Goal: Information Seeking & Learning: Understand process/instructions

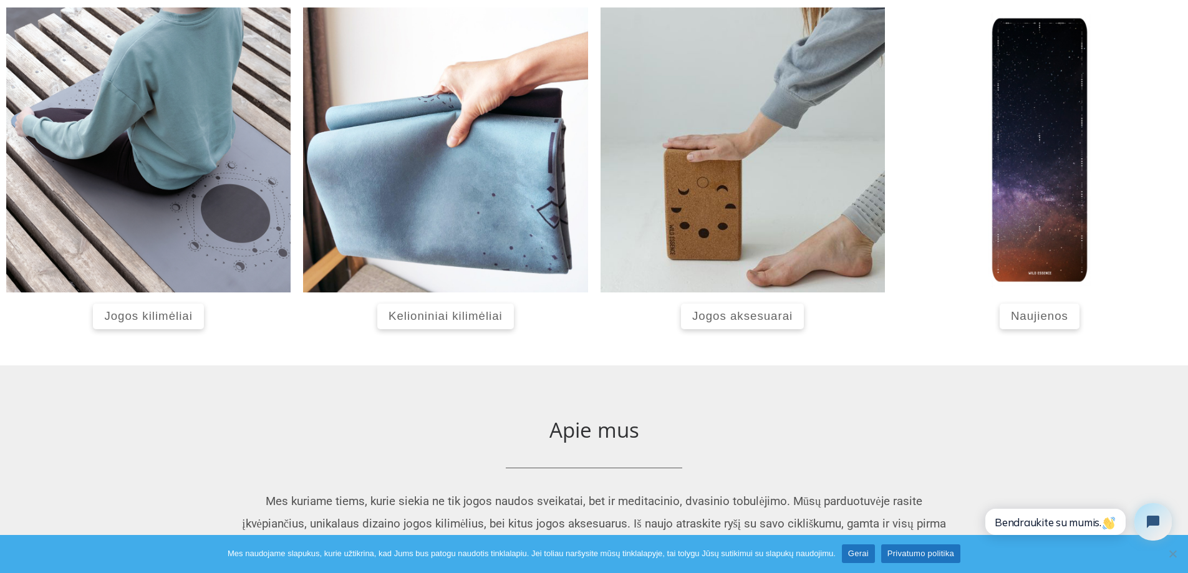
scroll to position [499, 0]
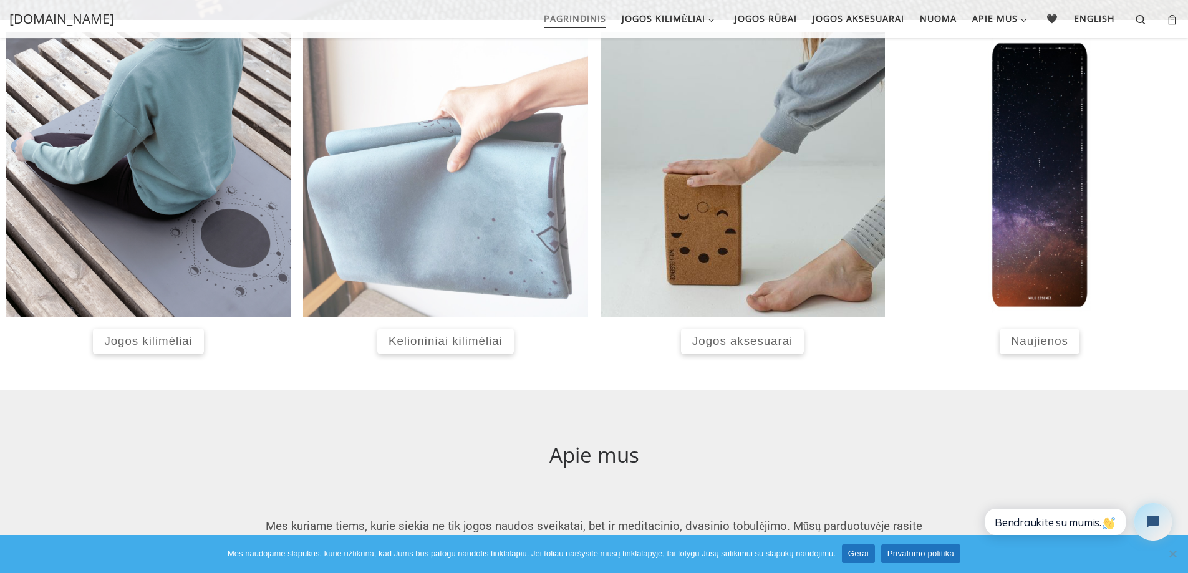
click at [505, 248] on img at bounding box center [445, 174] width 284 height 284
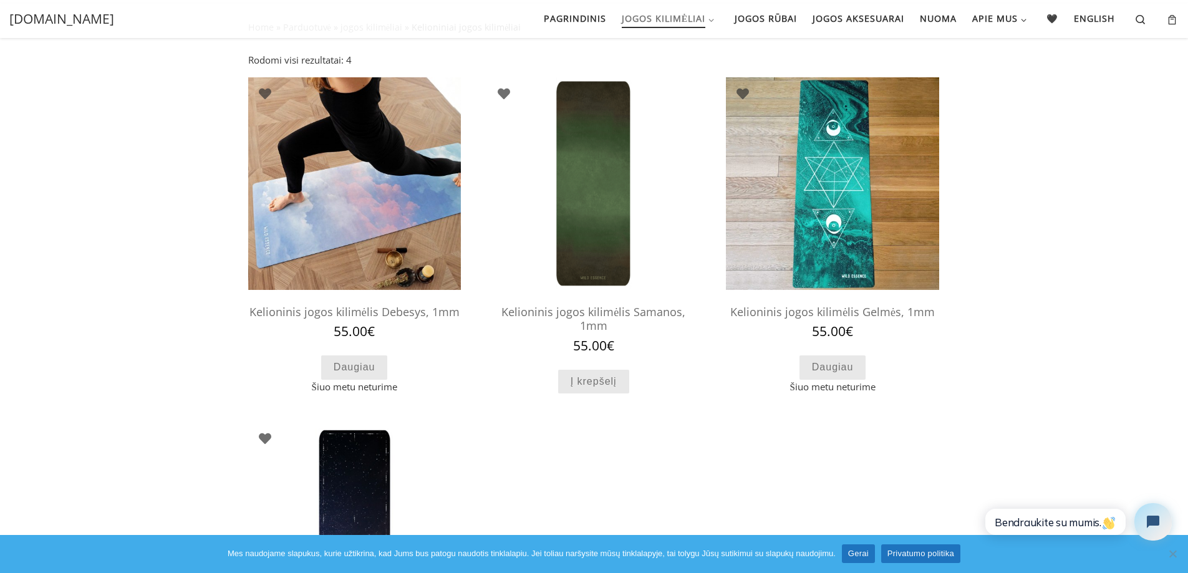
scroll to position [64, 0]
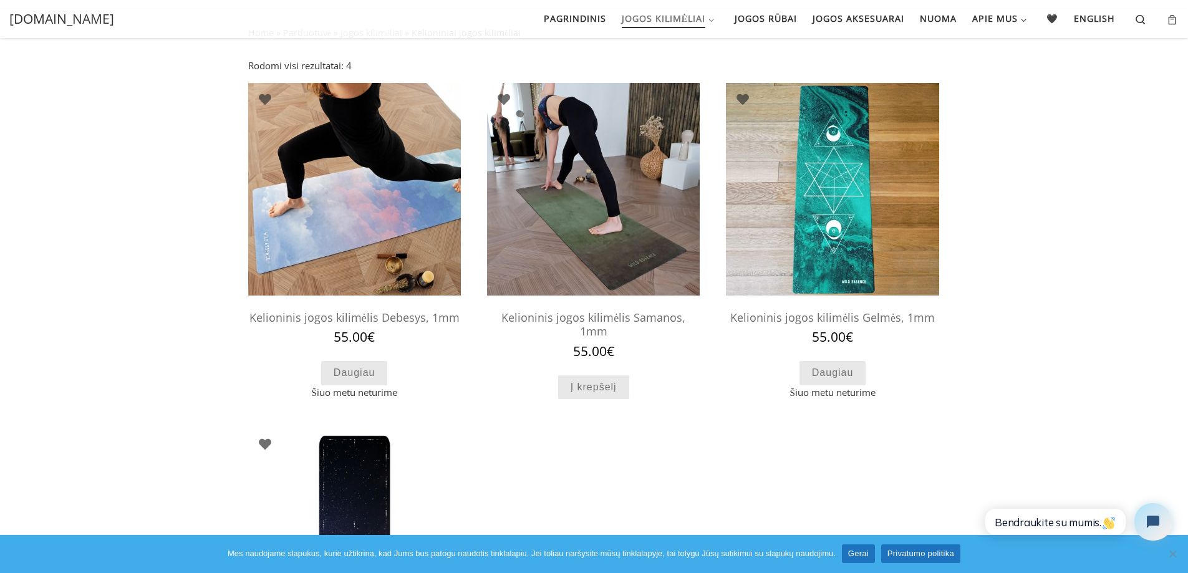
click at [594, 193] on img at bounding box center [593, 189] width 213 height 213
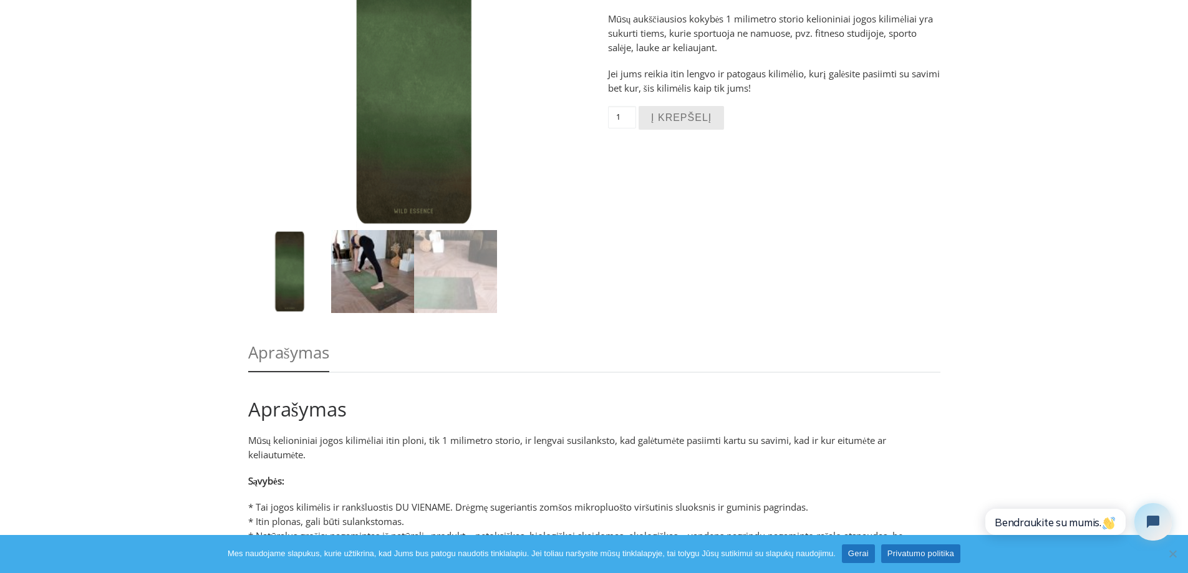
click at [365, 291] on img at bounding box center [372, 271] width 83 height 83
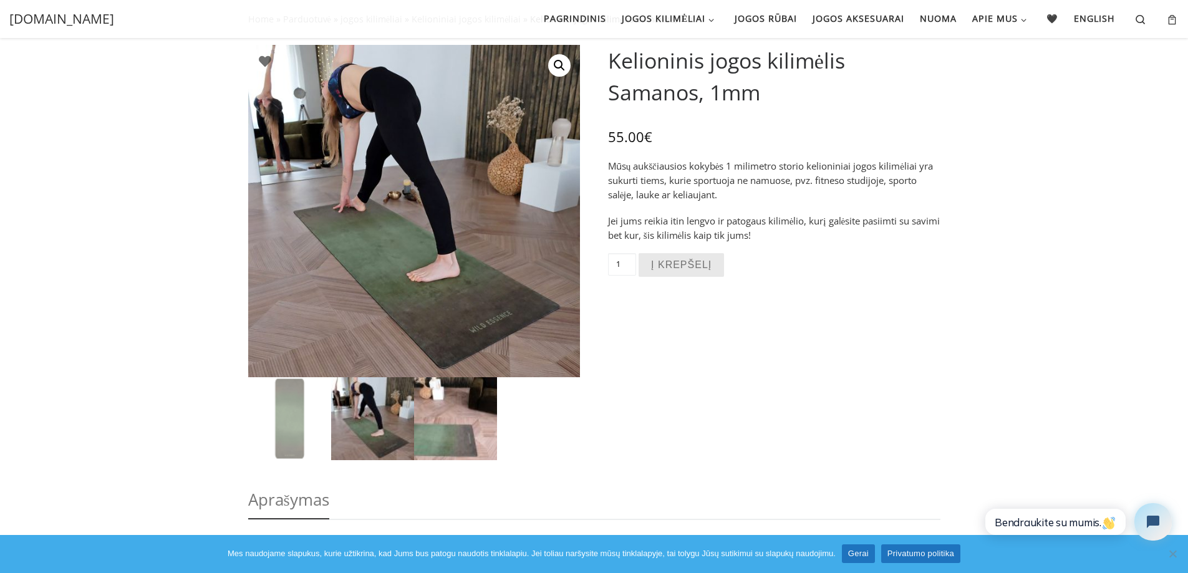
scroll to position [75, 0]
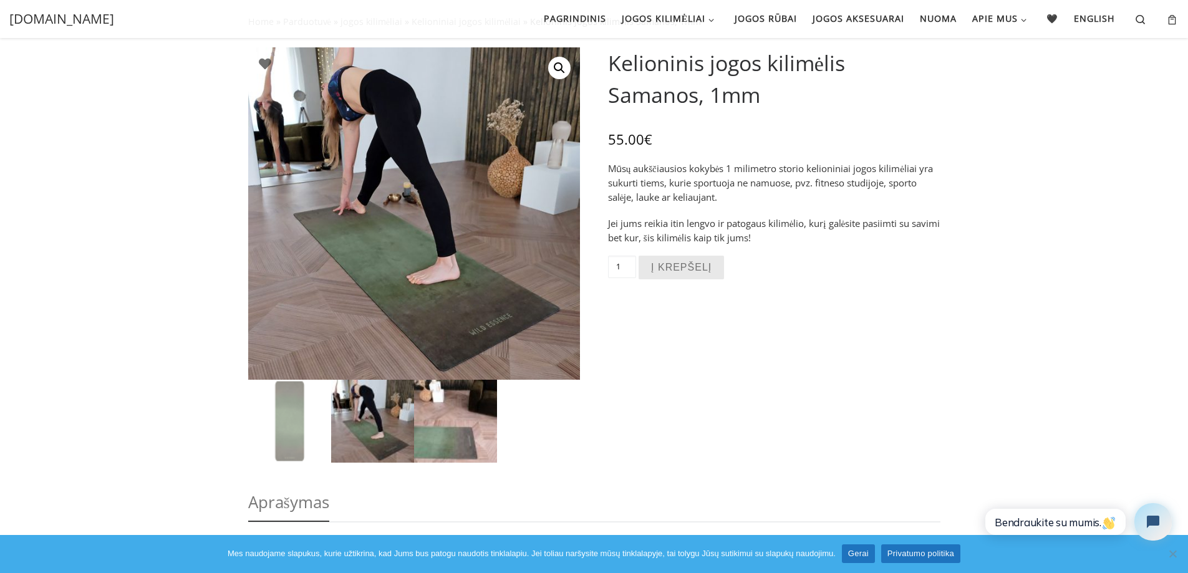
click at [476, 436] on img at bounding box center [455, 421] width 83 height 83
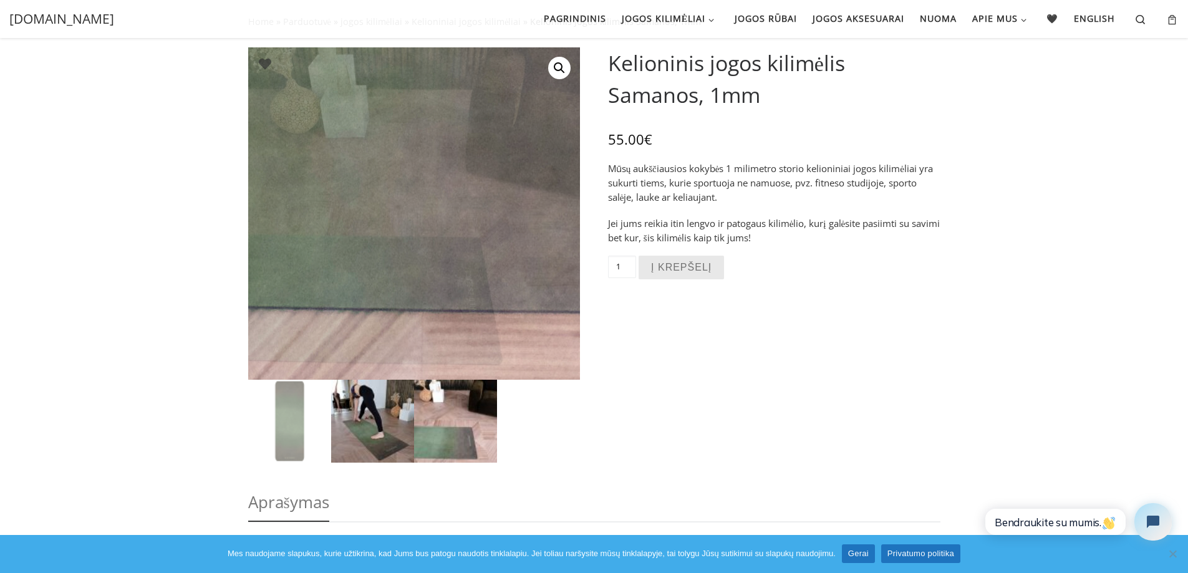
click at [399, 407] on img at bounding box center [372, 421] width 83 height 83
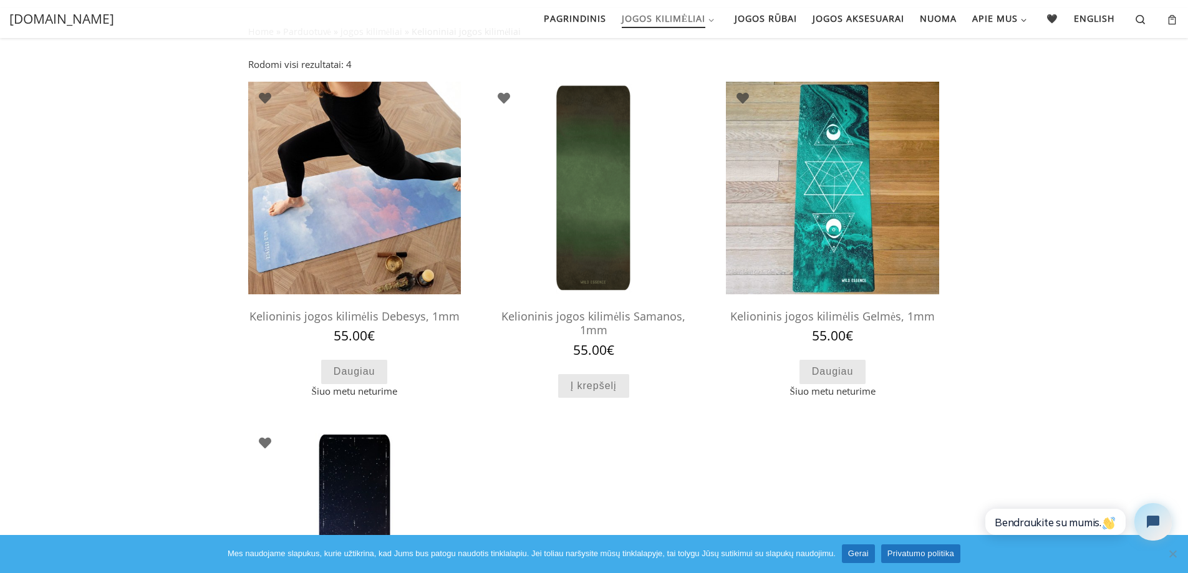
scroll to position [62, 0]
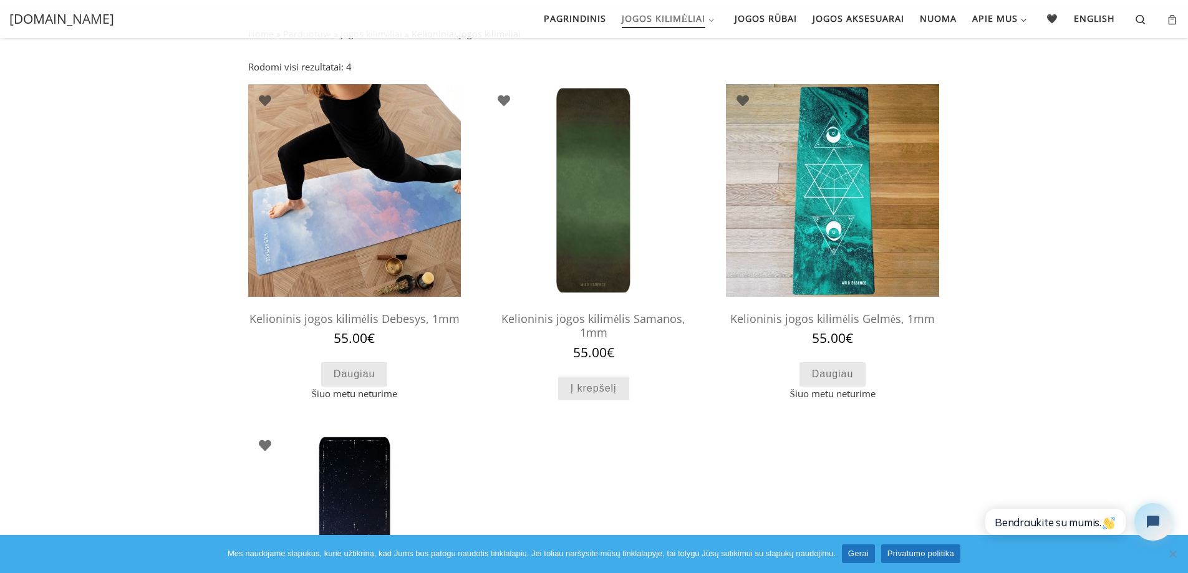
click at [534, 310] on h2 "Kelioninis jogos kilimėlis Samanos, 1mm" at bounding box center [593, 325] width 213 height 39
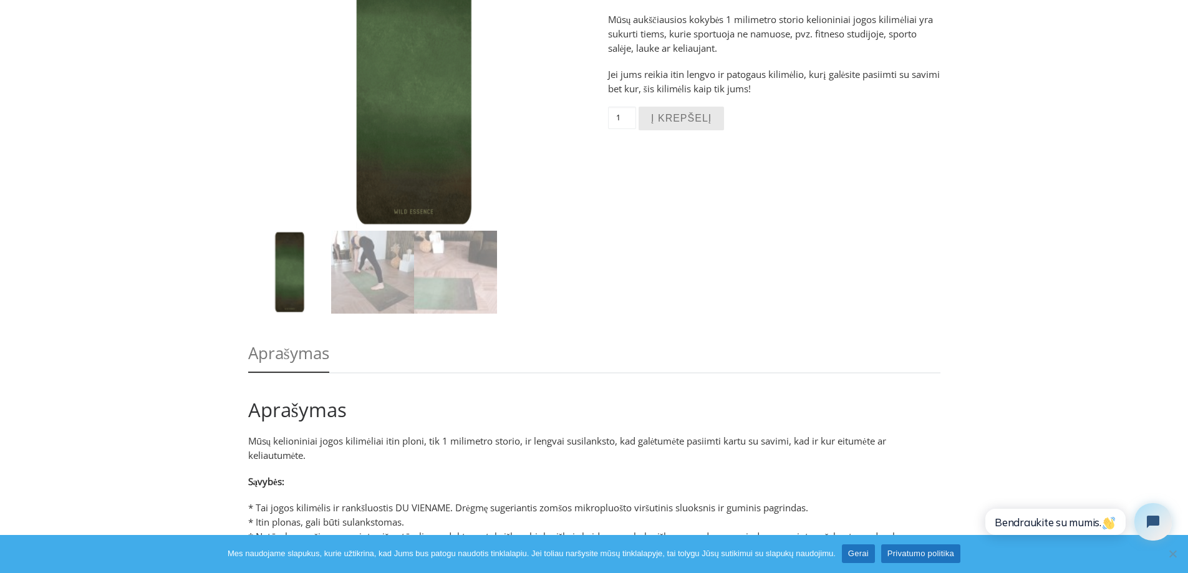
scroll to position [224, 0]
click at [374, 287] on img at bounding box center [372, 271] width 83 height 83
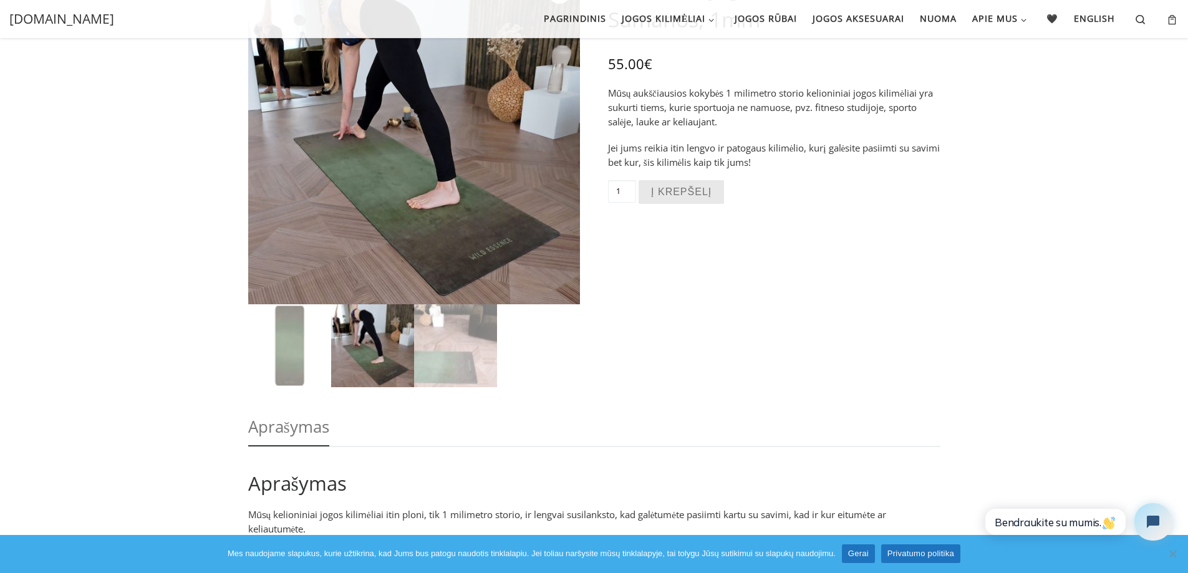
scroll to position [150, 0]
click at [474, 380] on img at bounding box center [455, 346] width 83 height 83
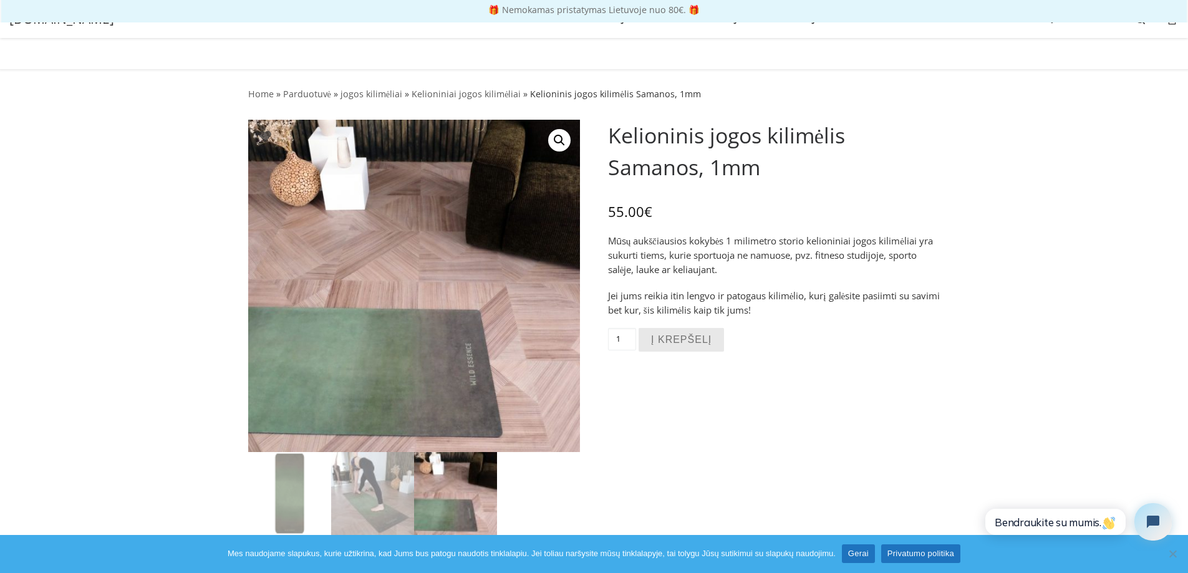
scroll to position [0, 0]
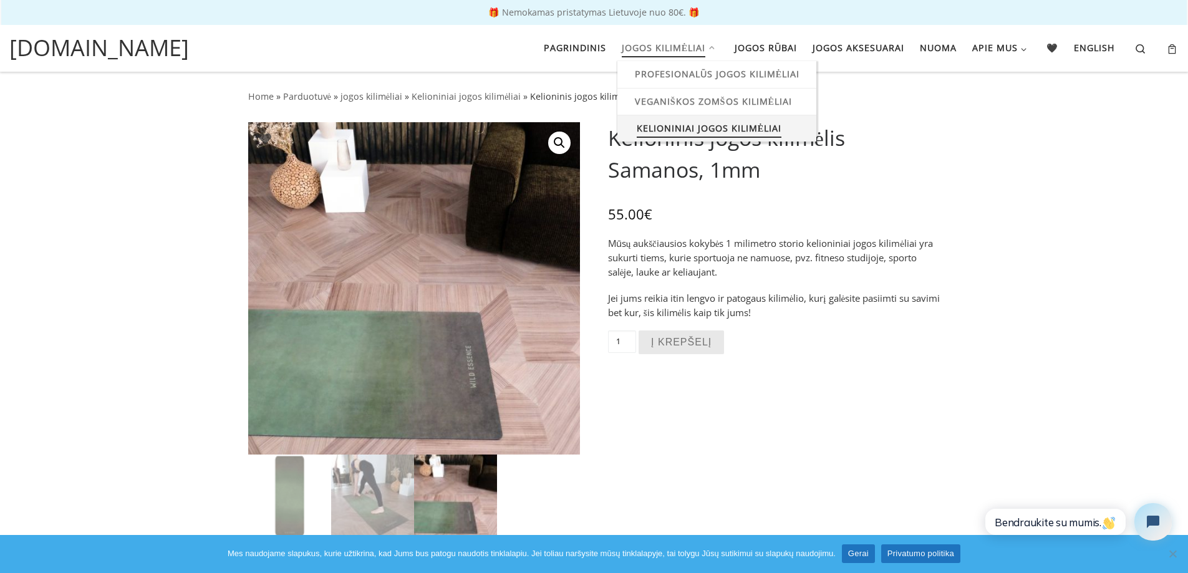
click at [713, 134] on span "Kelioniniai jogos kilimėliai" at bounding box center [709, 126] width 145 height 23
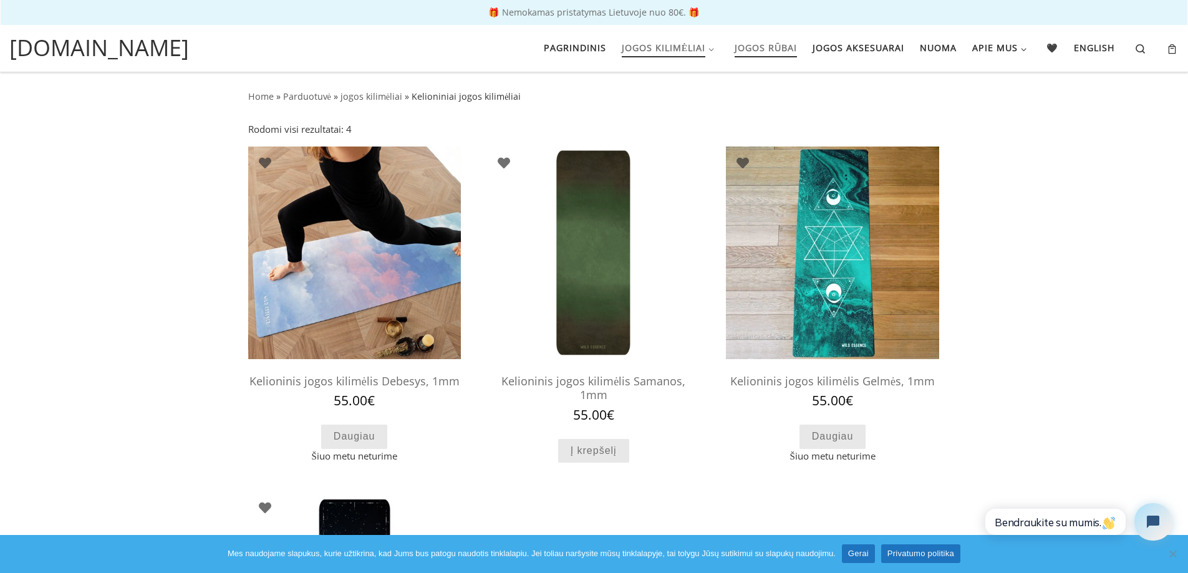
click at [788, 44] on span "Jogos rūbai" at bounding box center [766, 46] width 62 height 23
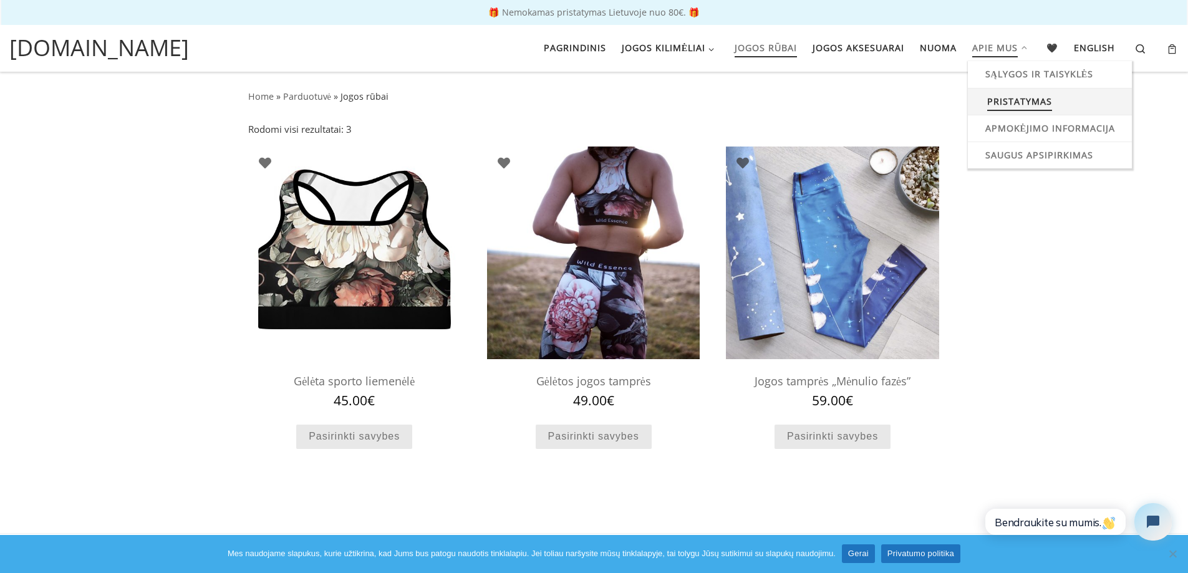
click at [1040, 104] on span "Pristatymas" at bounding box center [1019, 100] width 65 height 23
